Goal: Complete application form

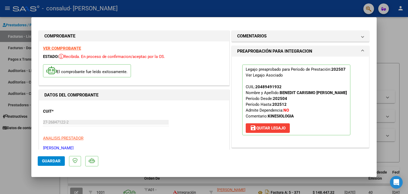
click at [396, 28] on div at bounding box center [204, 97] width 408 height 194
type input "$ 0,00"
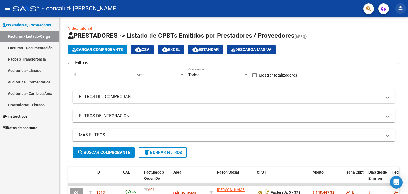
click at [402, 11] on mat-icon "person" at bounding box center [400, 8] width 6 height 6
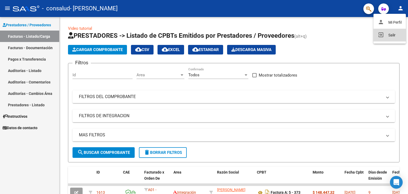
click at [391, 32] on button "exit_to_app Salir" at bounding box center [389, 35] width 32 height 13
